Goal: Information Seeking & Learning: Learn about a topic

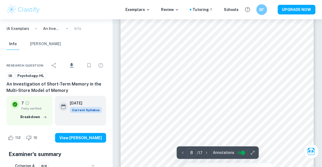
scroll to position [1844, 0]
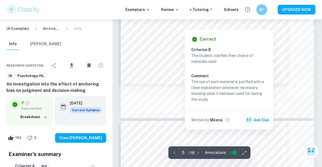
scroll to position [1172, 0]
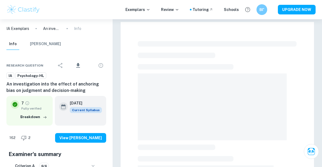
scroll to position [131, 0]
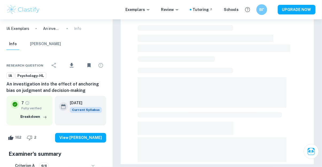
checkbox input "true"
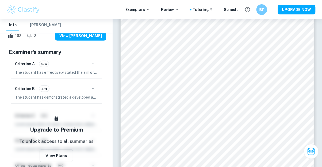
scroll to position [111, 0]
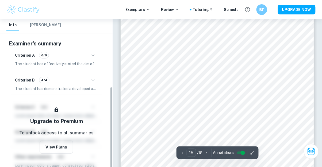
type input "14"
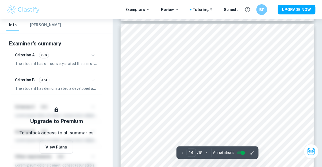
scroll to position [3378, 0]
